Goal: Navigation & Orientation: Find specific page/section

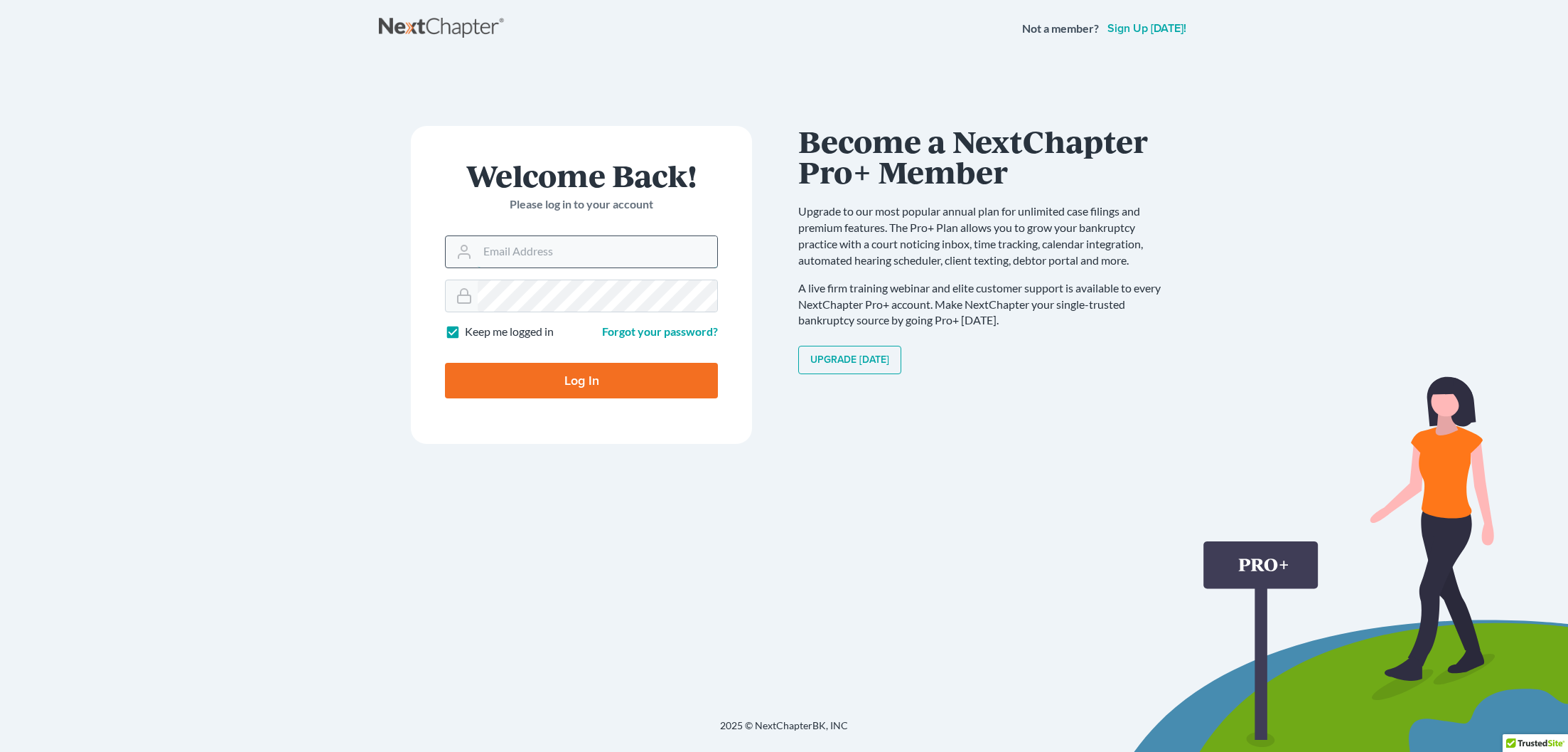
click at [484, 253] on input "Email Address" at bounding box center [598, 252] width 240 height 31
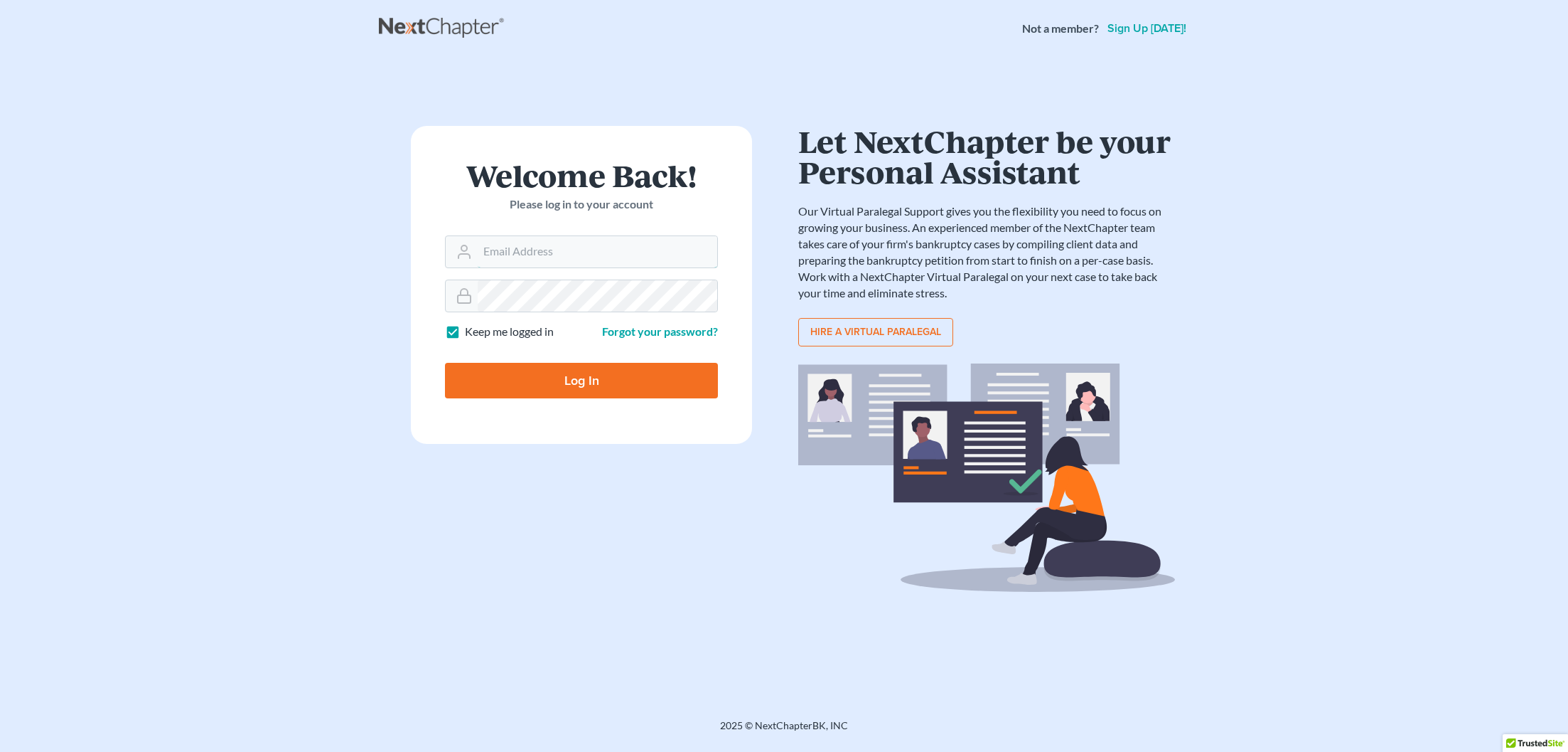
type input "[EMAIL_ADDRESS][DOMAIN_NAME]"
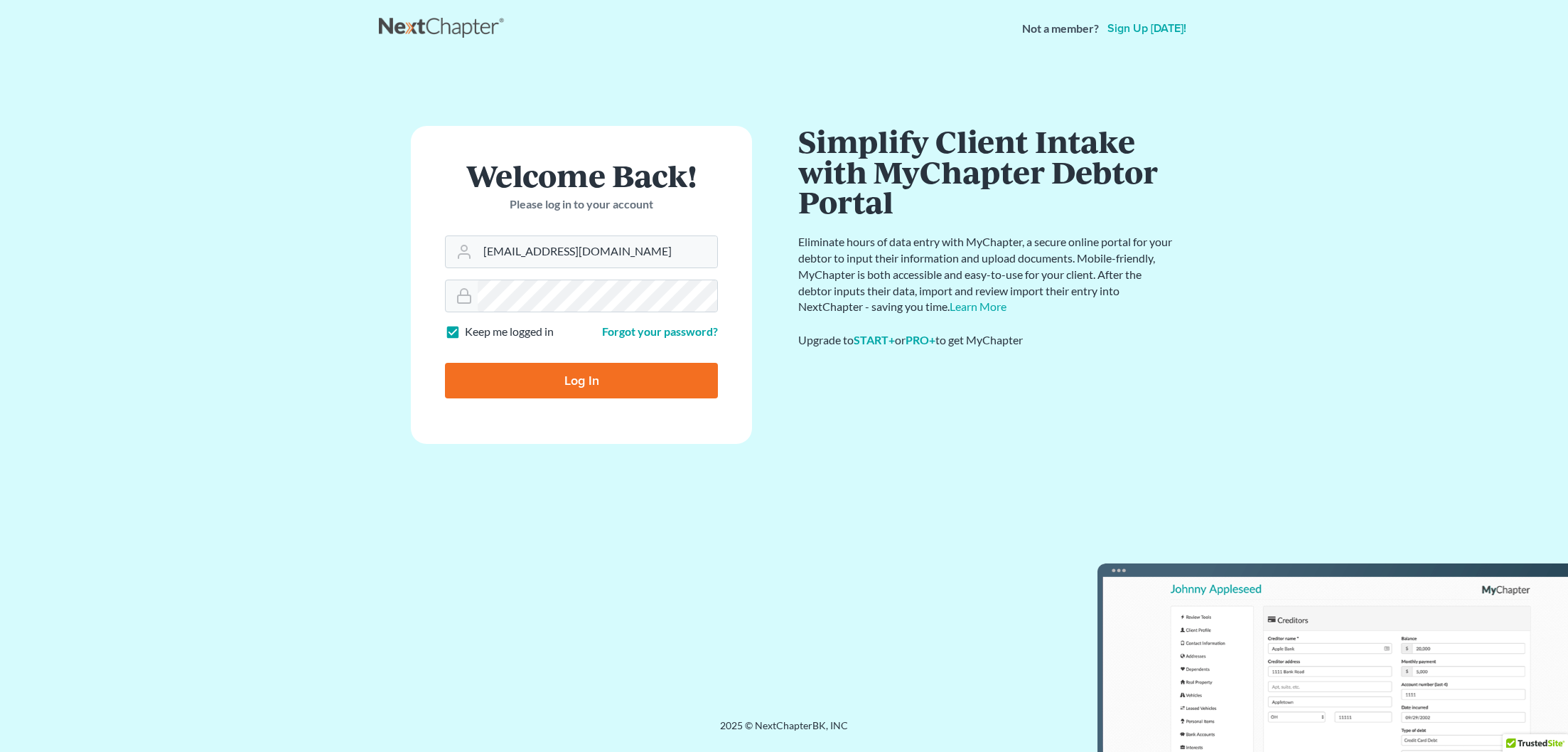
click at [587, 379] on input "Log In" at bounding box center [581, 380] width 273 height 36
type input "Thinking..."
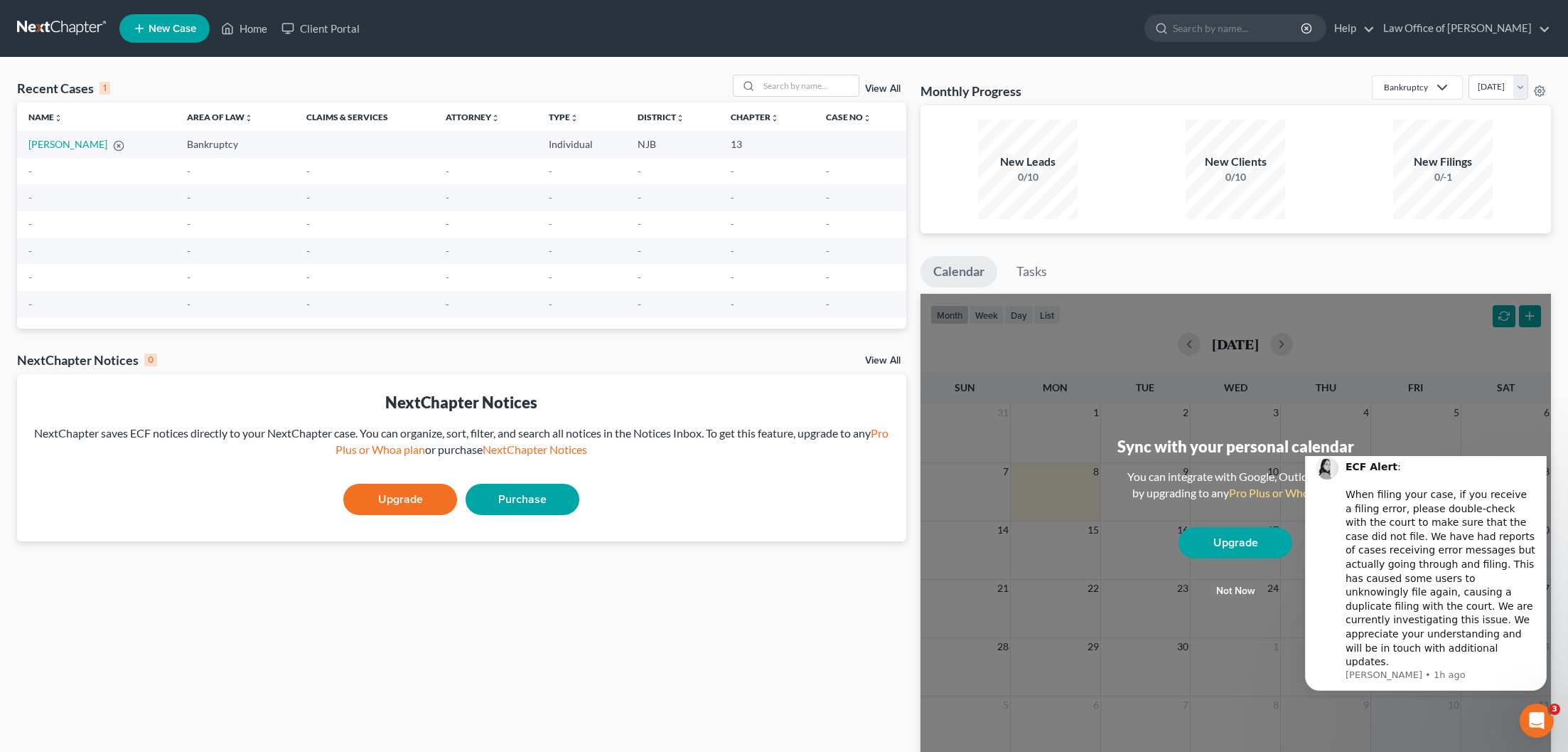
click at [1052, 379] on div "Sync with your personal calendar You can integrate with Google, Outlook, iCal b…" at bounding box center [1236, 524] width 631 height 462
click at [1071, 369] on div "Sync with your personal calendar You can integrate with Google, Outlook, iCal b…" at bounding box center [1236, 524] width 631 height 462
click at [1434, 87] on icon at bounding box center [1443, 88] width 17 height 17
click at [1521, 122] on div "New Filings 0/-1" at bounding box center [1443, 169] width 194 height 99
click at [1242, 591] on button "Not now" at bounding box center [1236, 591] width 114 height 29
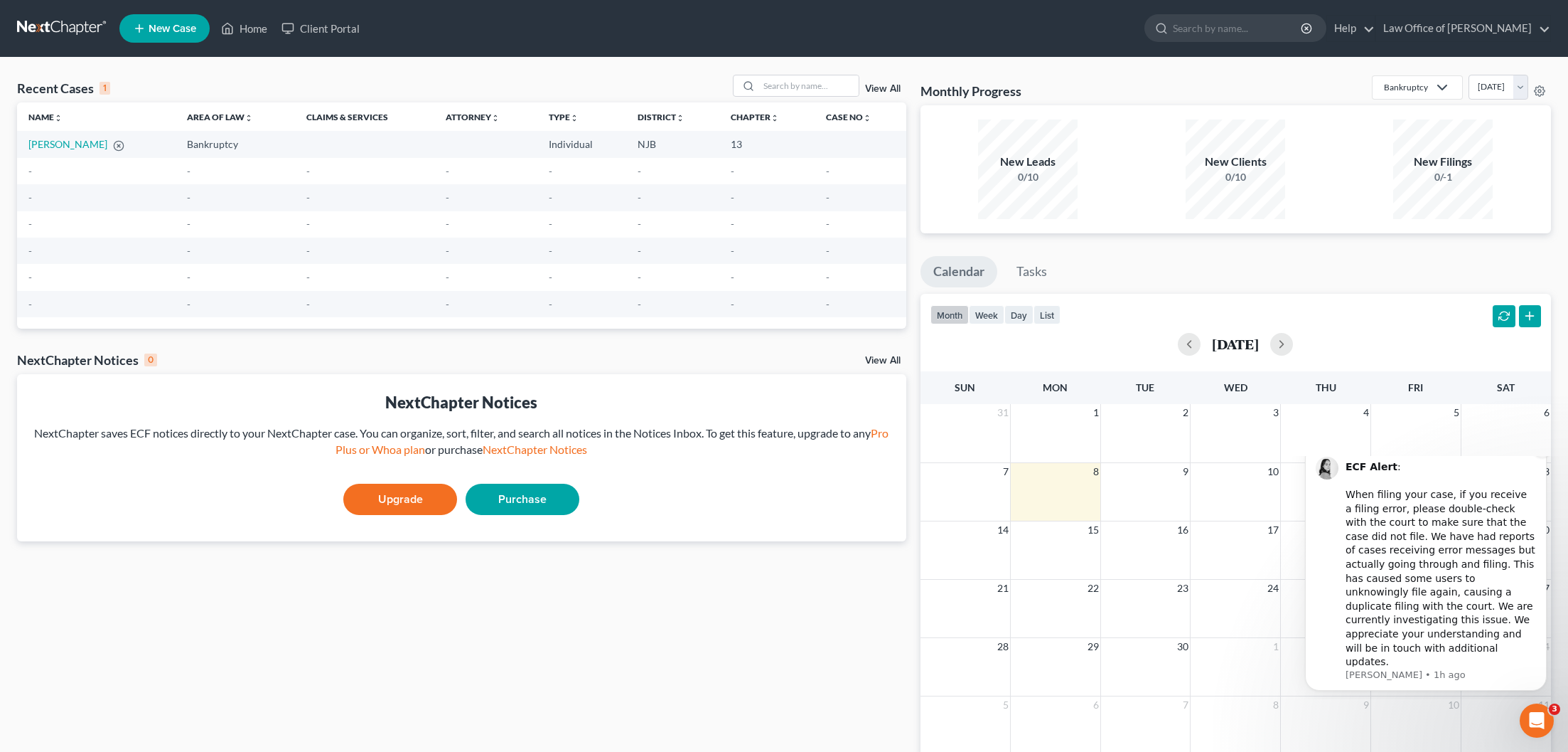
click at [1544, 451] on icon "Dismiss notification" at bounding box center [1543, 447] width 8 height 8
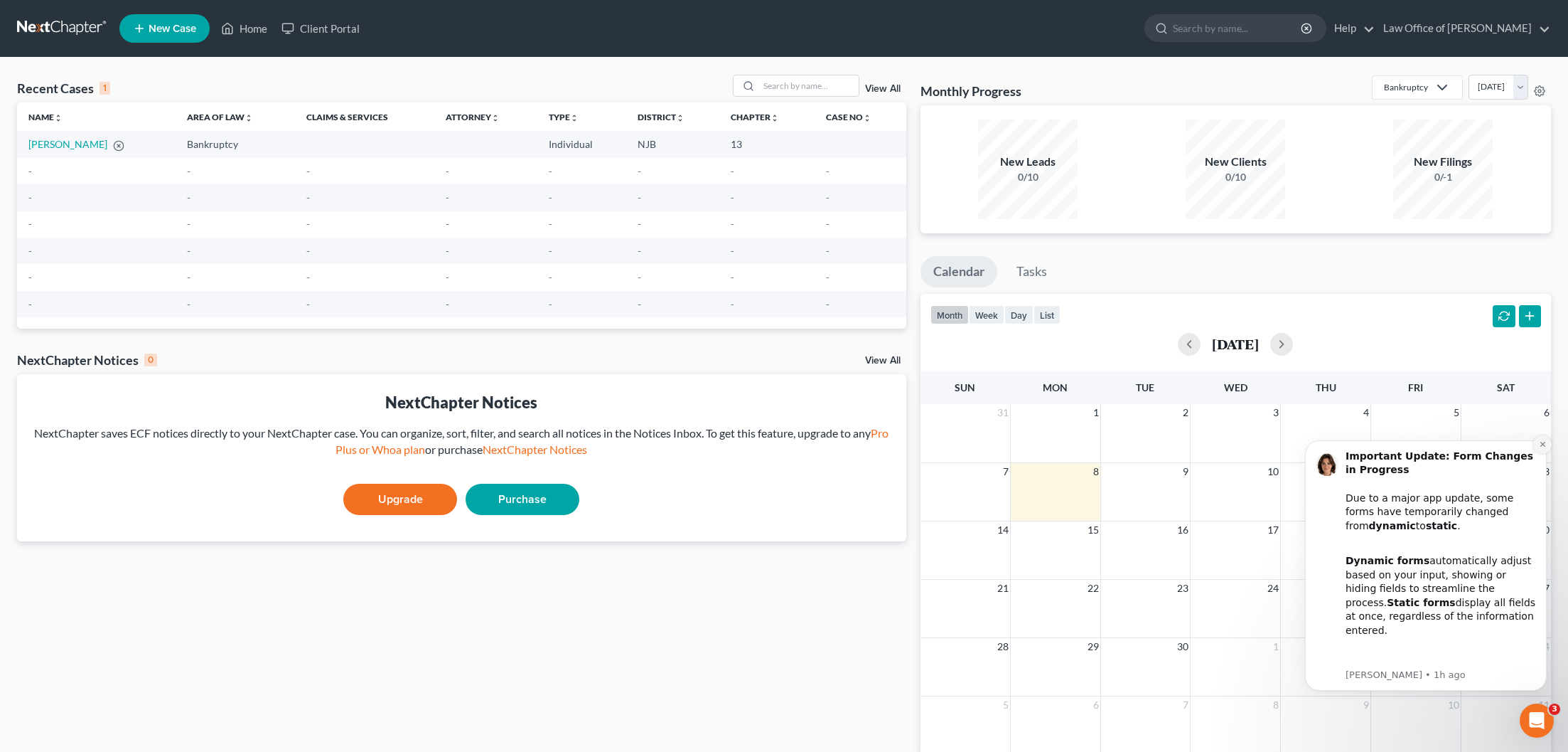
click at [1540, 443] on icon "Dismiss notification" at bounding box center [1542, 443] width 5 height 5
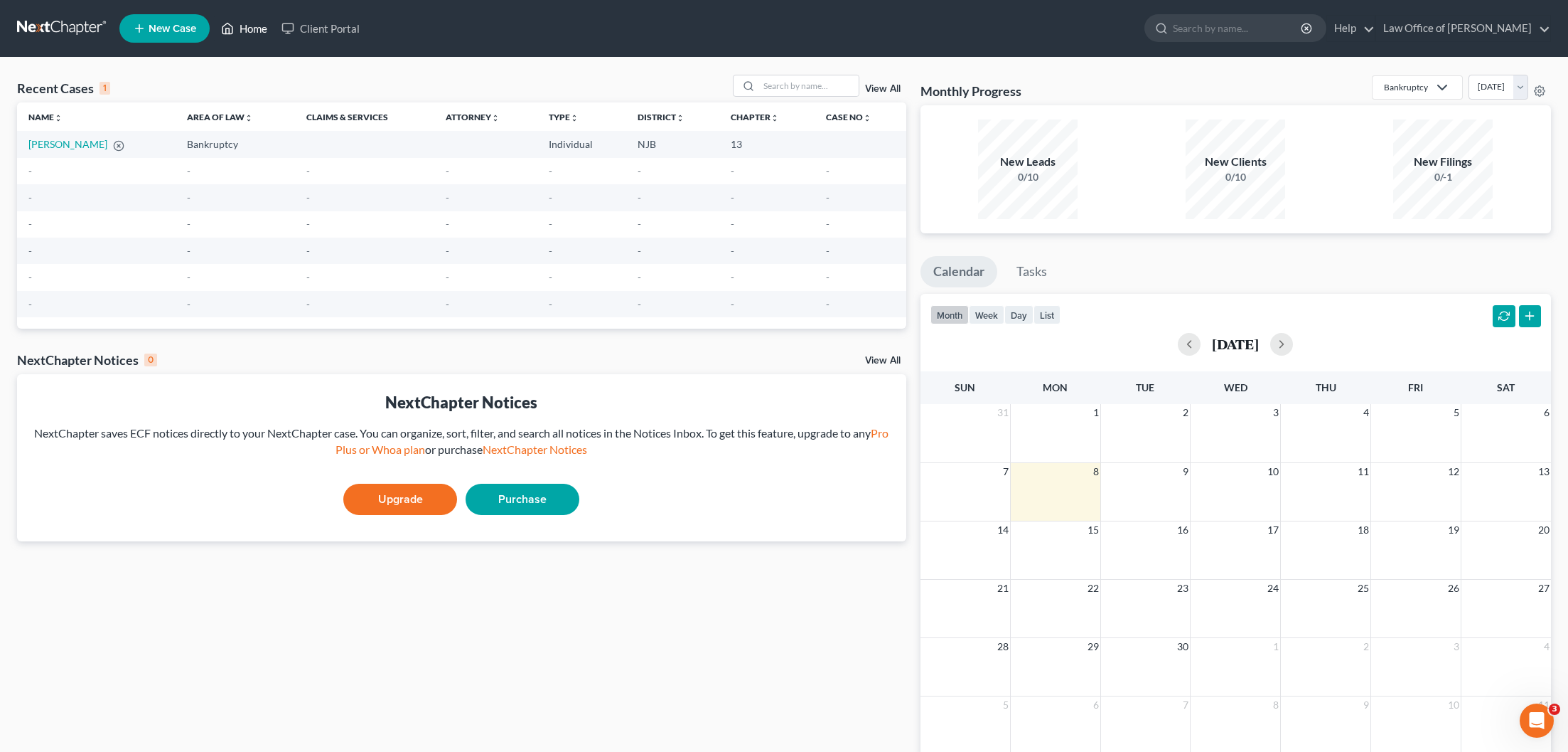
click at [260, 28] on link "Home" at bounding box center [244, 28] width 61 height 26
click at [320, 28] on link "Client Portal" at bounding box center [321, 28] width 93 height 26
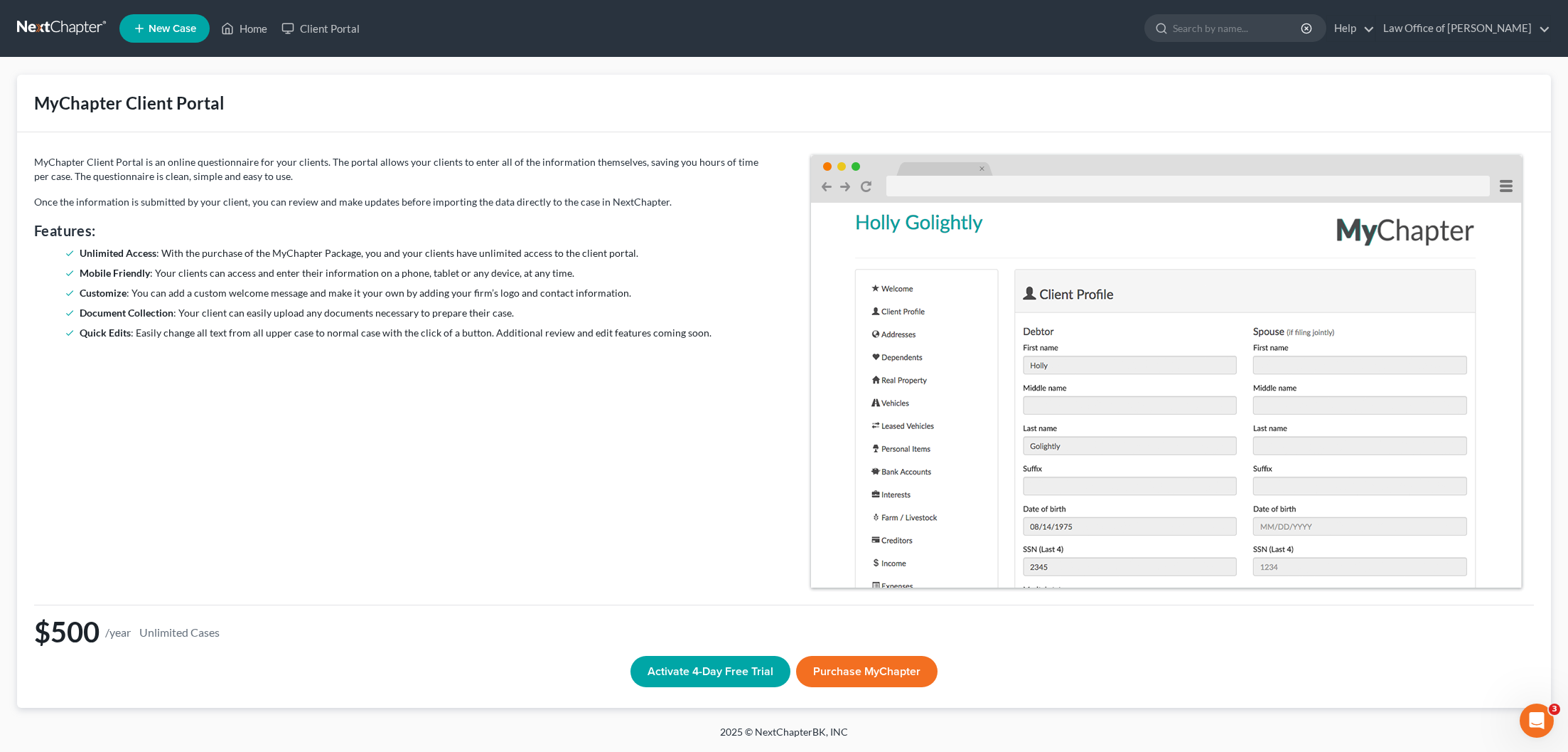
click at [901, 312] on img at bounding box center [1167, 371] width 711 height 432
click at [901, 333] on img at bounding box center [1167, 371] width 711 height 432
click at [247, 27] on link "Home" at bounding box center [244, 28] width 61 height 26
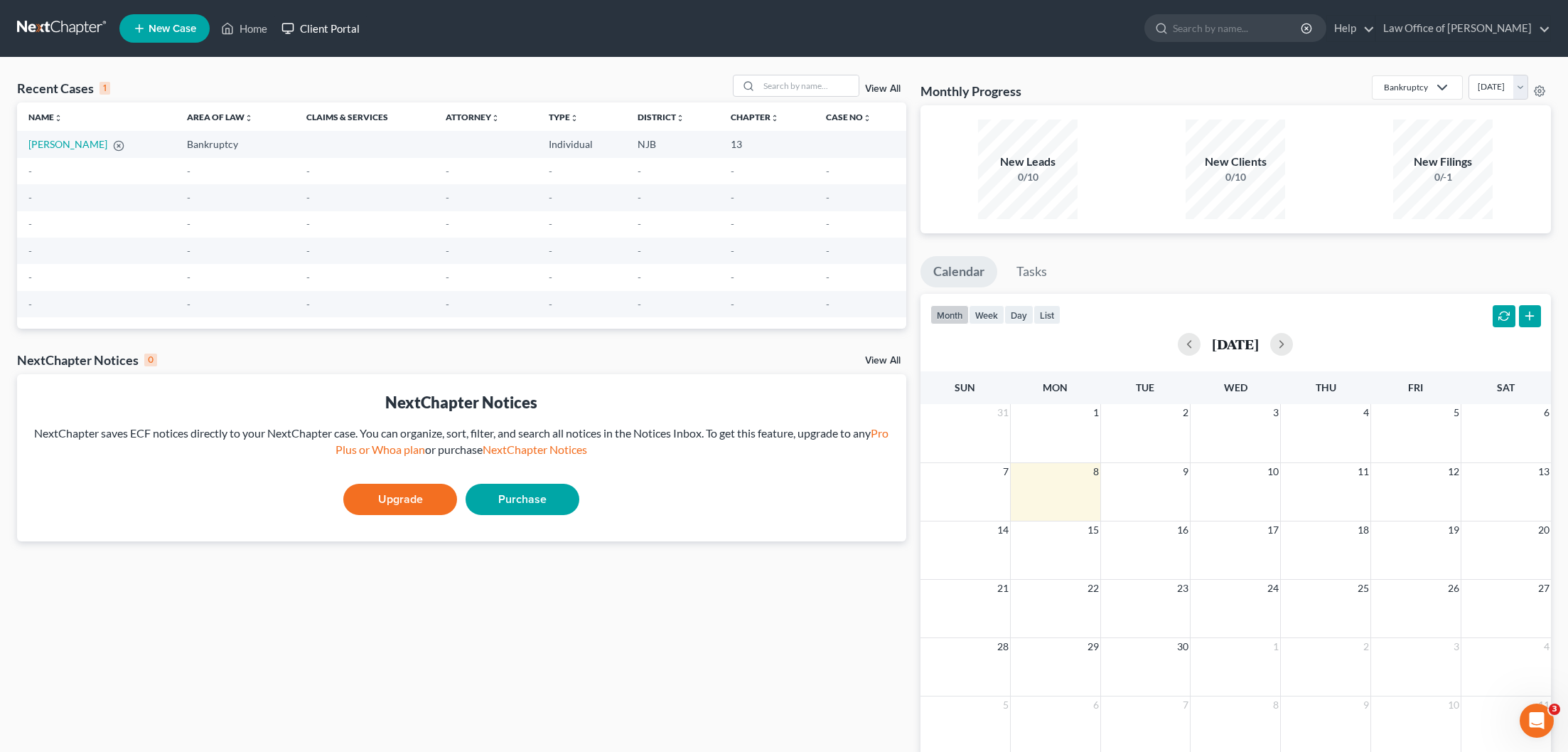
click at [314, 29] on link "Client Portal" at bounding box center [321, 28] width 93 height 26
